Goal: Task Accomplishment & Management: Use online tool/utility

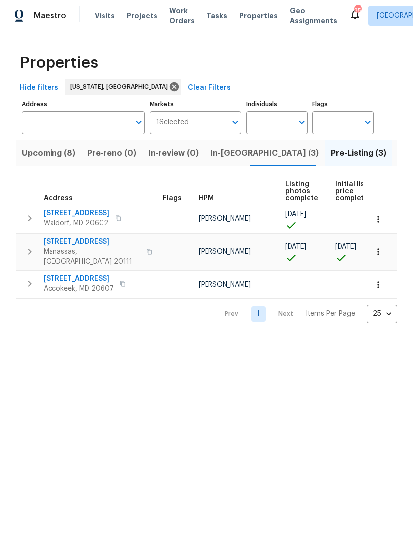
click at [202, 339] on html "Maestro Visits Projects Work Orders Tasks Properties Geo Assignments 35 Charles…" at bounding box center [206, 169] width 413 height 339
click at [28, 246] on icon "button" at bounding box center [30, 252] width 12 height 12
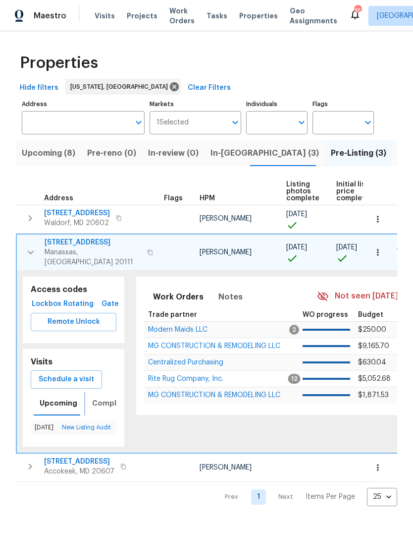
click at [107, 397] on span "Completed" at bounding box center [113, 403] width 42 height 12
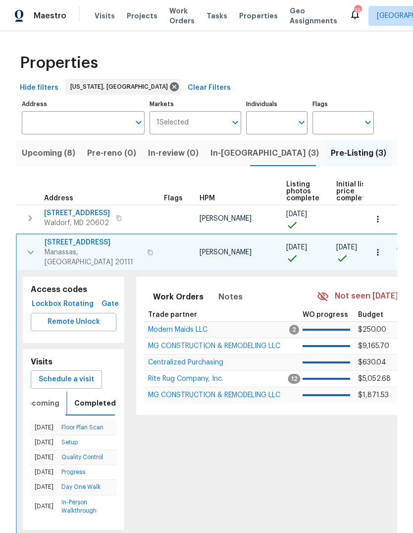
scroll to position [6, 0]
click at [26, 249] on icon "button" at bounding box center [31, 252] width 12 height 12
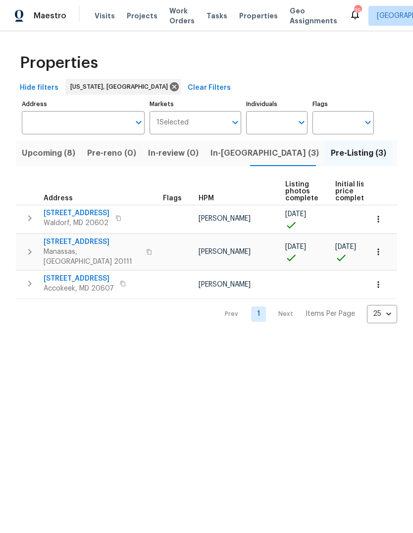
click at [27, 215] on icon "button" at bounding box center [30, 218] width 12 height 12
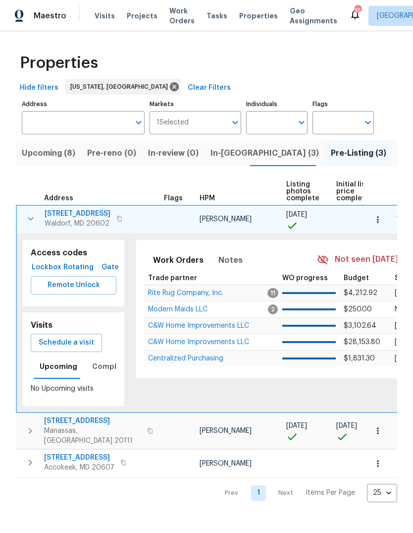
click at [58, 216] on span "2337 Vale Ct" at bounding box center [78, 214] width 66 height 10
click at [31, 219] on icon "button" at bounding box center [31, 219] width 12 height 12
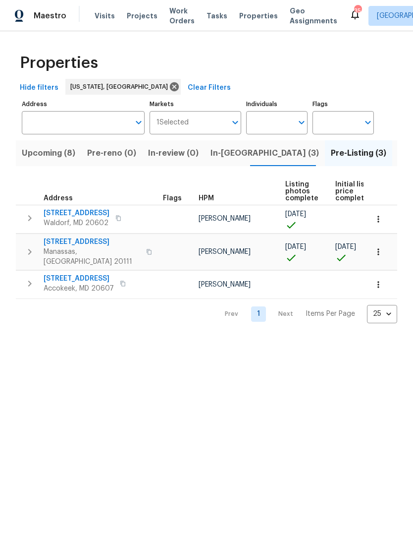
click at [237, 60] on div "Properties" at bounding box center [207, 63] width 382 height 32
click at [398, 149] on span "Listed (34)" at bounding box center [419, 153] width 43 height 14
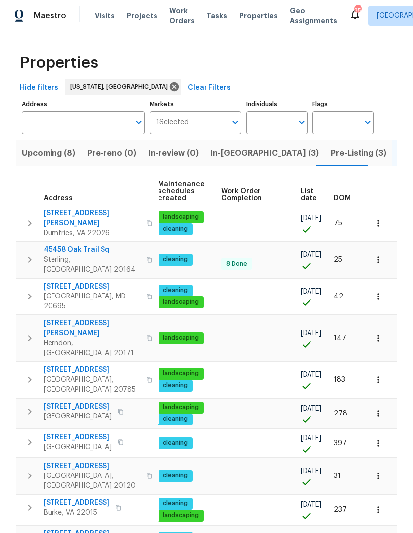
scroll to position [0, 144]
click at [346, 196] on span "DOM" at bounding box center [342, 198] width 17 height 7
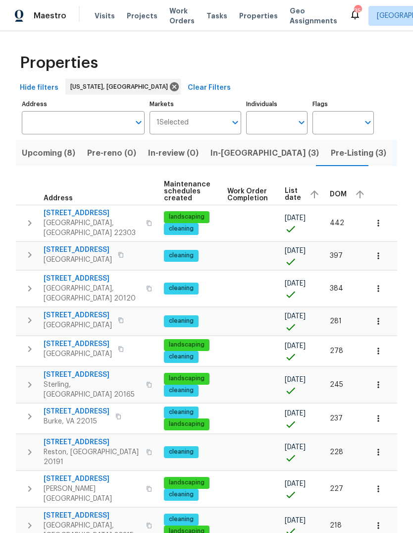
scroll to position [0, 138]
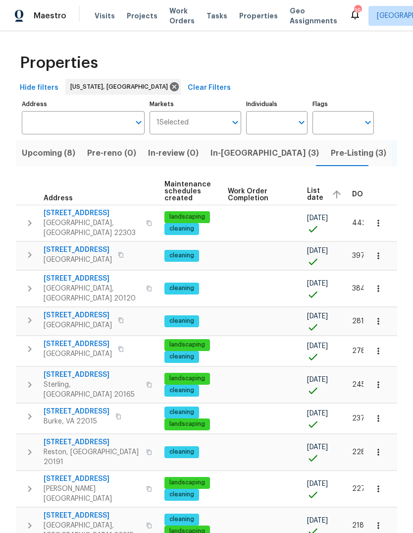
click at [359, 192] on span "DOM" at bounding box center [360, 194] width 17 height 7
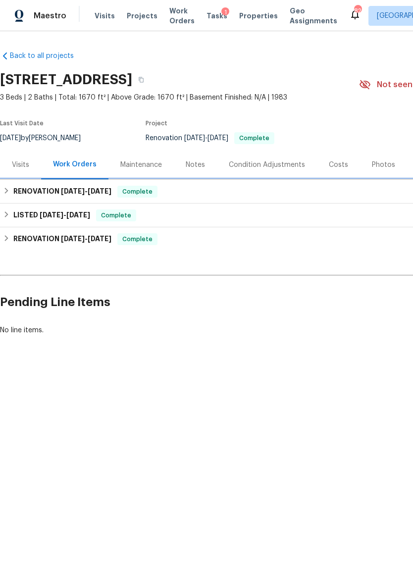
click at [4, 190] on icon at bounding box center [6, 190] width 7 height 7
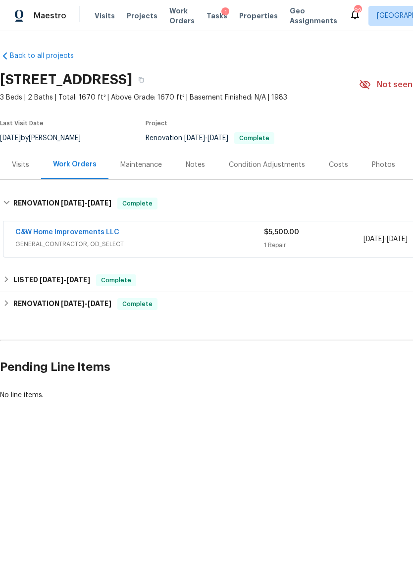
click at [89, 229] on link "C&W Home Improvements LLC" at bounding box center [67, 232] width 104 height 7
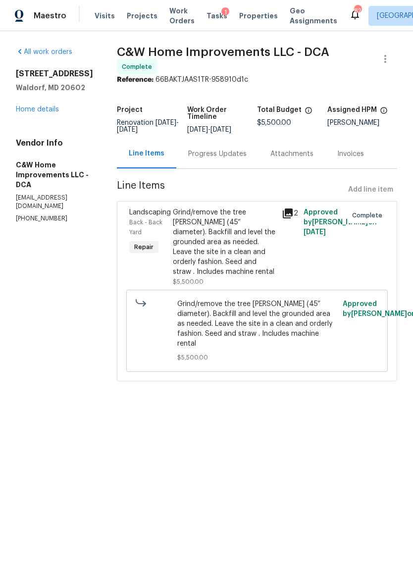
click at [43, 107] on link "Home details" at bounding box center [37, 109] width 43 height 7
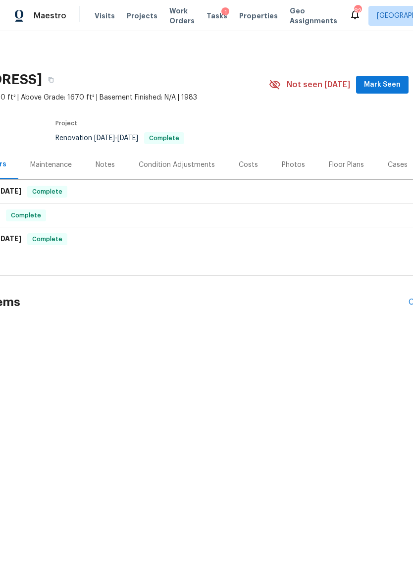
scroll to position [0, 67]
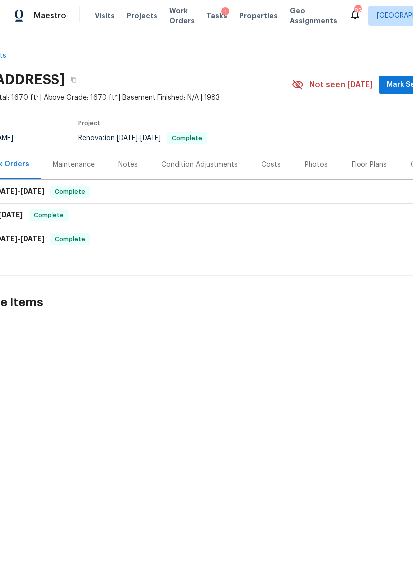
click at [305, 161] on div "Photos" at bounding box center [316, 165] width 23 height 10
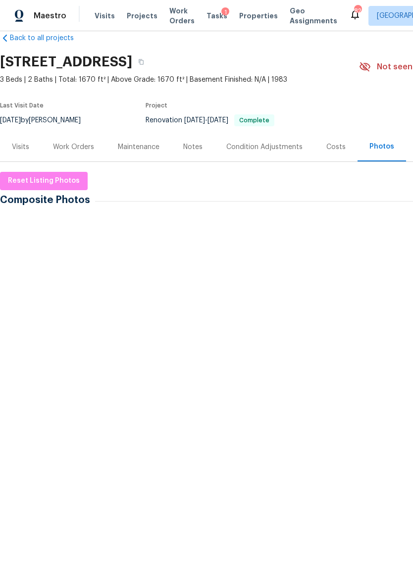
scroll to position [18, 0]
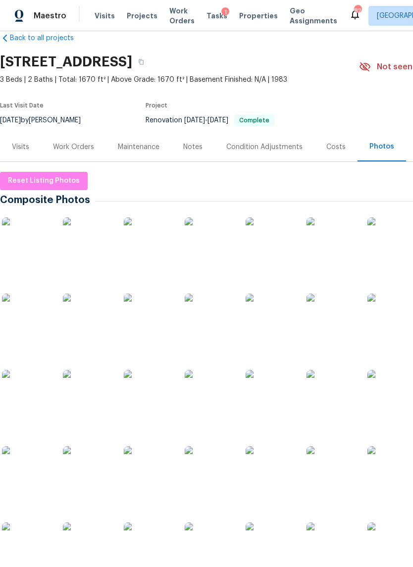
click at [29, 253] on img at bounding box center [27, 243] width 50 height 50
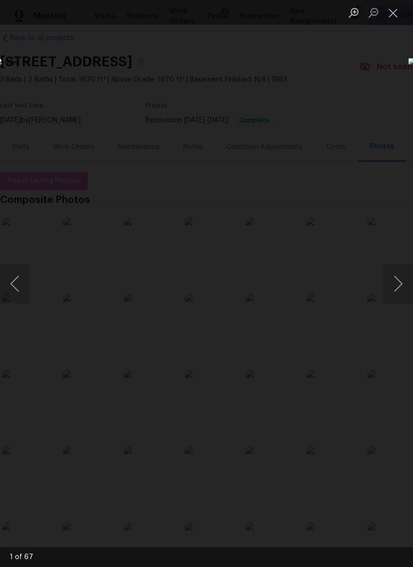
click at [393, 284] on button "Next image" at bounding box center [399, 284] width 30 height 40
click at [396, 285] on button "Next image" at bounding box center [399, 284] width 30 height 40
click at [394, 288] on button "Next image" at bounding box center [399, 284] width 30 height 40
click at [395, 287] on button "Next image" at bounding box center [399, 284] width 30 height 40
click at [393, 290] on button "Next image" at bounding box center [399, 284] width 30 height 40
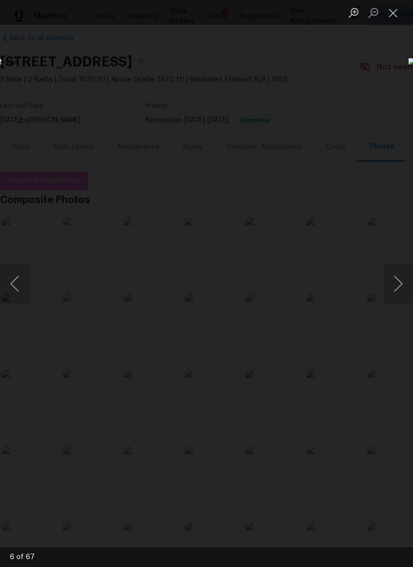
click at [396, 285] on button "Next image" at bounding box center [399, 284] width 30 height 40
click at [395, 287] on button "Next image" at bounding box center [399, 284] width 30 height 40
click at [399, 8] on button "Close lightbox" at bounding box center [394, 12] width 20 height 17
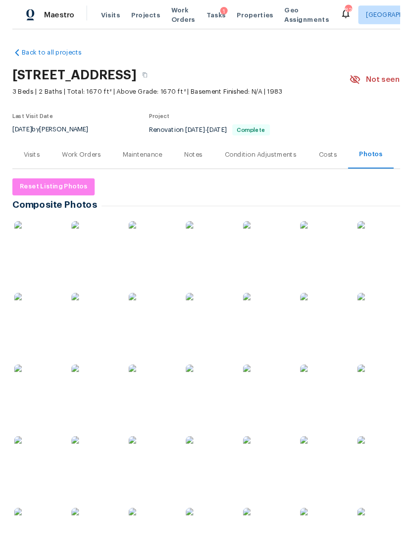
scroll to position [0, 0]
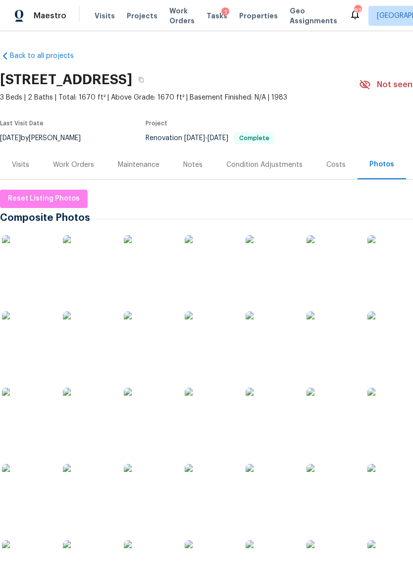
click at [83, 165] on div "Work Orders" at bounding box center [73, 165] width 41 height 10
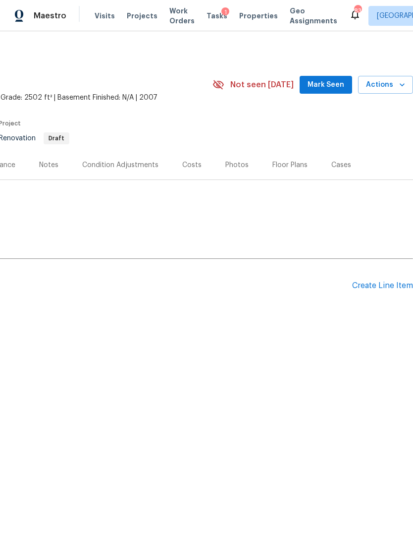
scroll to position [0, 147]
click at [391, 287] on div "Create Line Item" at bounding box center [382, 285] width 61 height 9
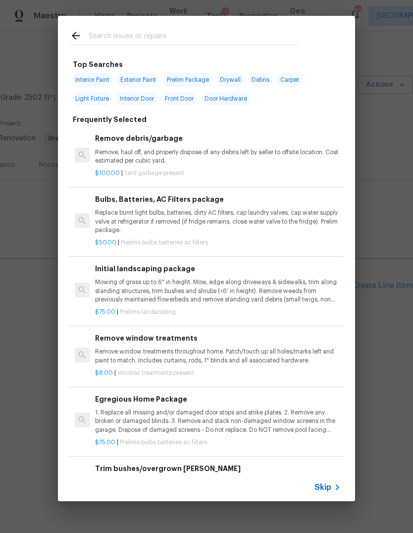
click at [157, 38] on input "text" at bounding box center [194, 37] width 210 height 15
type input "Found"
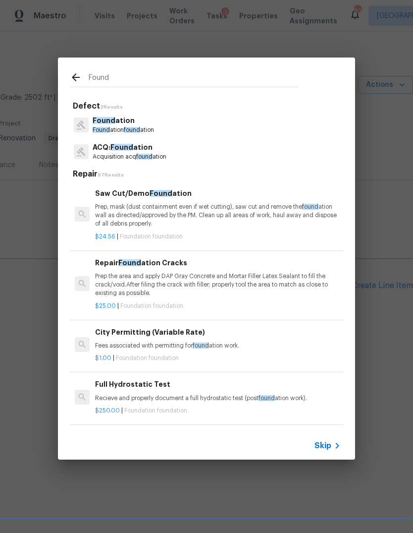
click at [124, 118] on p "Found ation" at bounding box center [123, 120] width 61 height 10
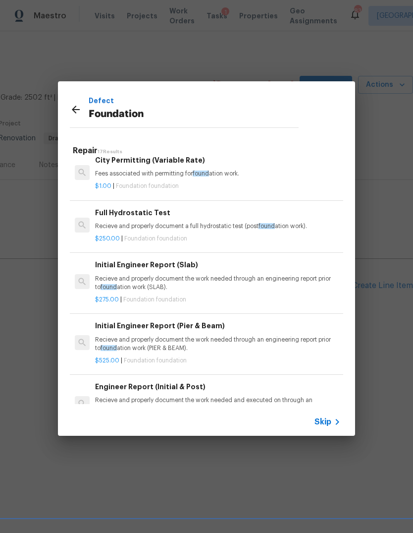
scroll to position [148, 0]
click at [313, 275] on p "Recieve and properly document the work needed through an engineering report pri…" at bounding box center [218, 283] width 246 height 17
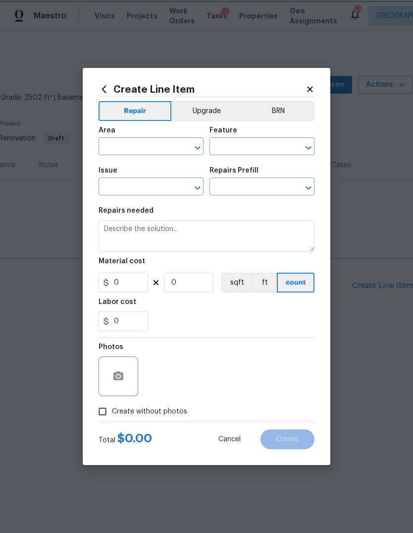
type input "Foundation"
type textarea "Recieve and properly document the work needed through an engineering report pri…"
type input "1"
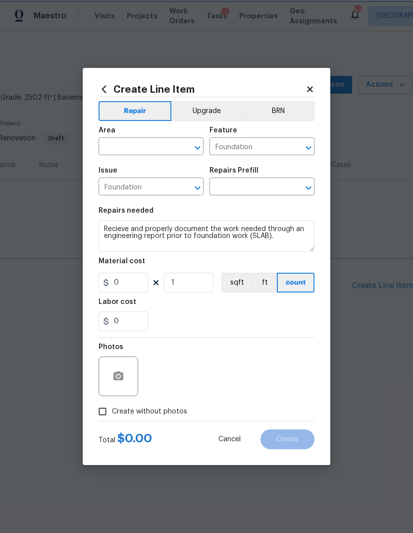
type input "Initial Engineer Report (Slab) $275.00"
type input "275"
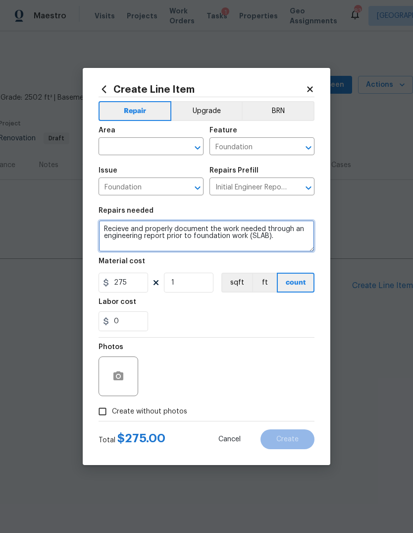
click at [116, 225] on textarea "Recieve and properly document the work needed through an engineering report pri…" at bounding box center [207, 236] width 216 height 32
click at [106, 226] on textarea "Recieve and properly document the work needed through an engineering report pri…" at bounding box center [207, 236] width 216 height 32
click at [106, 225] on textarea "Recieve and properly document the work needed through an engineering report pri…" at bounding box center [207, 236] width 216 height 32
click at [220, 241] on textarea "Recieve and properly document the work needed through an engineering report pri…" at bounding box center [207, 236] width 216 height 32
click at [277, 227] on textarea "Recieve and properly document the work needed through an engineering report pri…" at bounding box center [207, 236] width 216 height 32
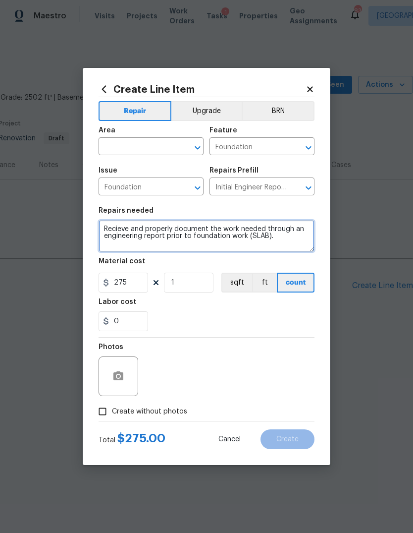
click at [277, 226] on textarea "Recieve and properly document the work needed through an engineering report pri…" at bounding box center [207, 236] width 216 height 32
click at [110, 230] on textarea "Recieve and properly document the work needed through an engineering report pri…" at bounding box center [207, 236] width 216 height 32
click at [142, 228] on textarea "Inspect the foundation" at bounding box center [207, 236] width 216 height 32
click at [214, 230] on textarea "Inspect the slab foundation" at bounding box center [207, 236] width 216 height 32
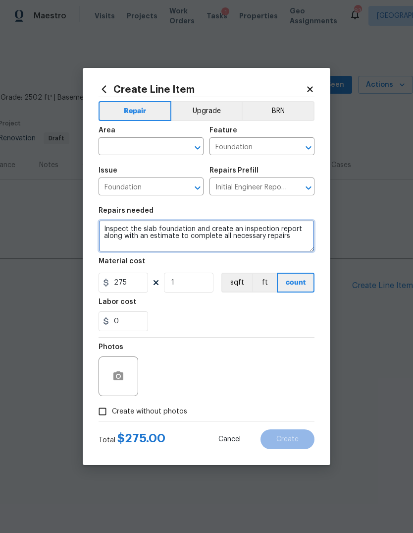
type textarea "Inspect the slab foundation and create an inspection report along with an estim…"
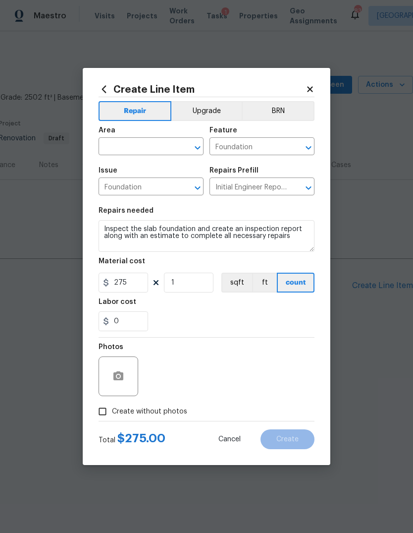
click at [193, 313] on div "0" at bounding box center [207, 321] width 216 height 20
click at [122, 281] on input "275" at bounding box center [124, 283] width 50 height 20
click at [214, 323] on div "0" at bounding box center [207, 321] width 216 height 20
click at [113, 376] on icon "button" at bounding box center [118, 376] width 12 height 12
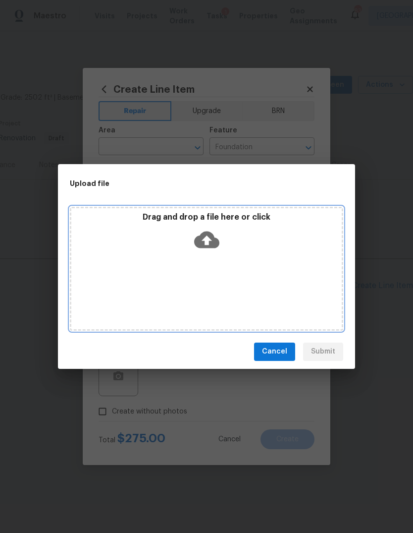
click at [210, 239] on icon at bounding box center [206, 239] width 25 height 25
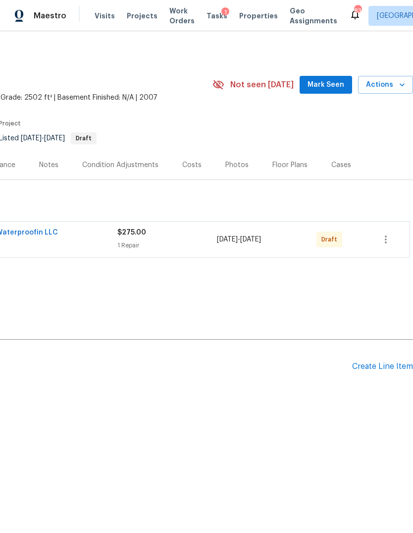
scroll to position [0, 147]
click at [389, 240] on icon "button" at bounding box center [386, 239] width 12 height 12
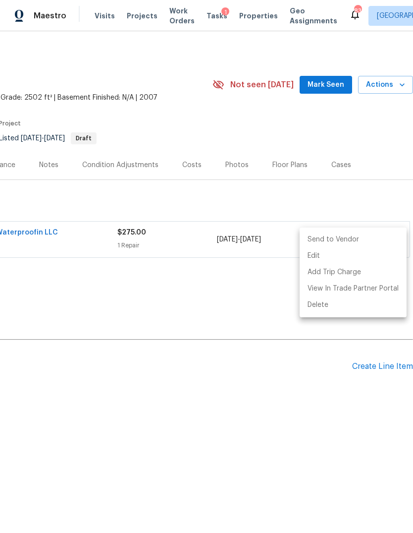
click at [336, 237] on li "Send to Vendor" at bounding box center [353, 239] width 107 height 16
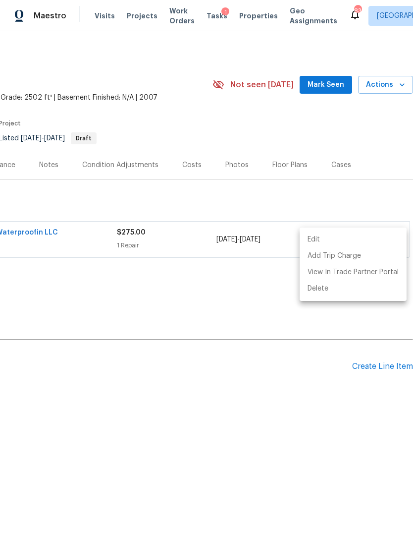
click at [370, 190] on div at bounding box center [206, 266] width 413 height 533
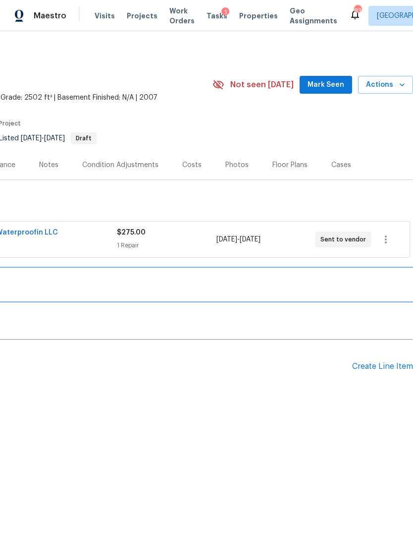
click at [272, 296] on div "RENOVATION [DATE] Draft" at bounding box center [133, 285] width 560 height 32
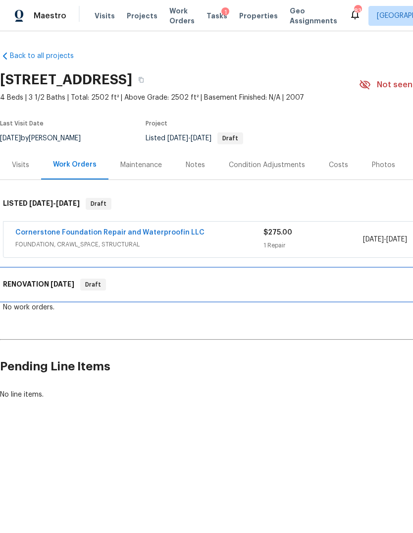
scroll to position [0, 0]
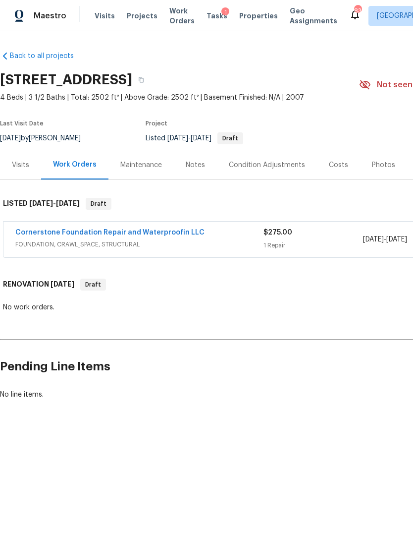
click at [48, 231] on link "Cornerstone Foundation Repair and Waterproofin LLC" at bounding box center [109, 232] width 189 height 7
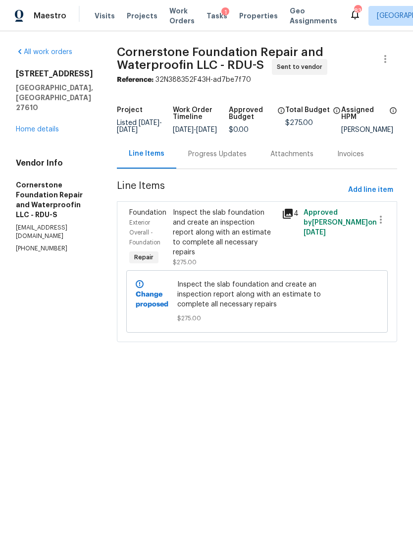
click at [209, 168] on div "Progress Updates" at bounding box center [217, 153] width 82 height 29
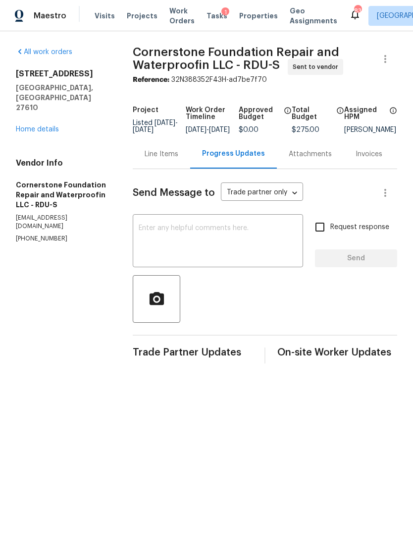
click at [207, 236] on textarea at bounding box center [218, 241] width 159 height 35
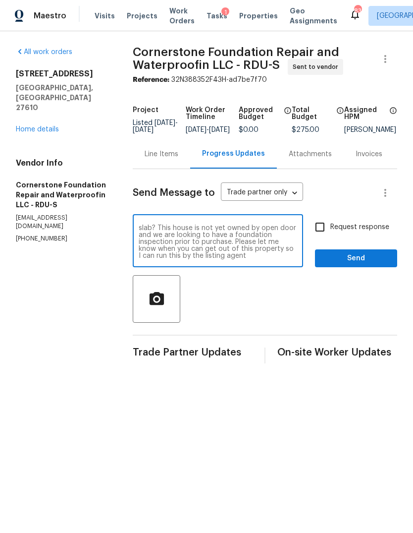
scroll to position [14, 0]
click at [182, 255] on textarea "Good afternoon. Can we please send a team out to evaluate the work required to …" at bounding box center [218, 241] width 159 height 35
type textarea "Good afternoon. Can we please send a team out to evaluate the work required to …"
click at [322, 237] on input "Request response" at bounding box center [320, 227] width 21 height 21
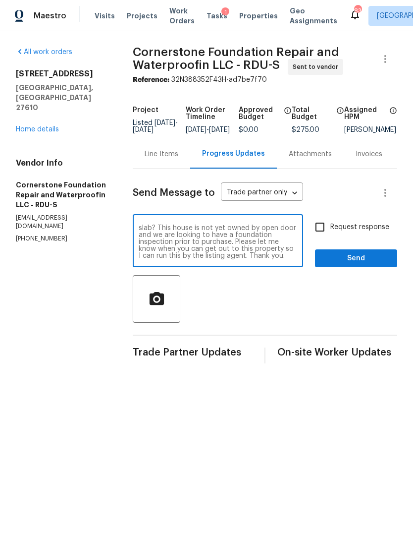
checkbox input "true"
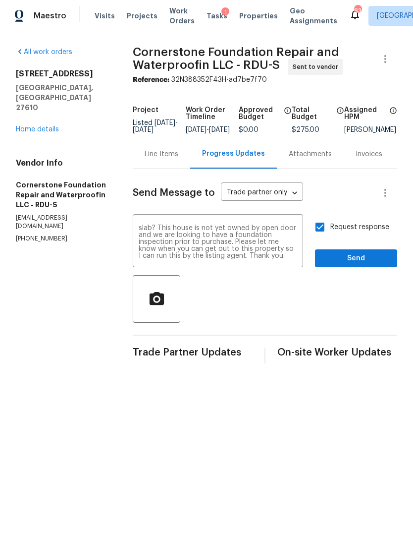
click at [381, 265] on span "Send" at bounding box center [356, 258] width 66 height 12
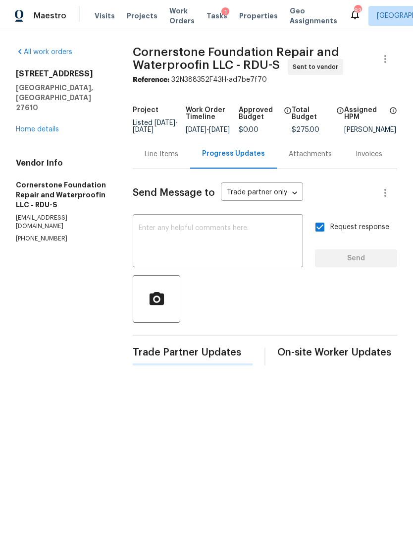
scroll to position [0, 0]
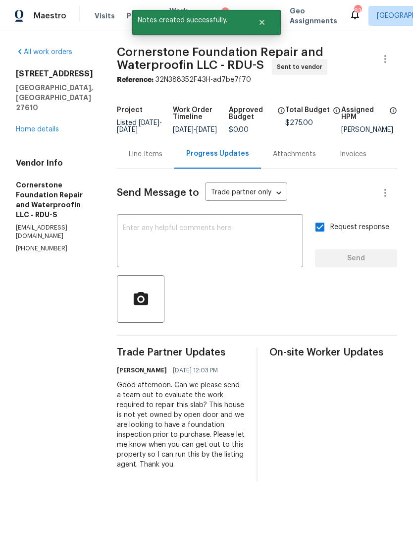
click at [27, 133] on link "Home details" at bounding box center [37, 129] width 43 height 7
